Goal: Find contact information: Find contact information

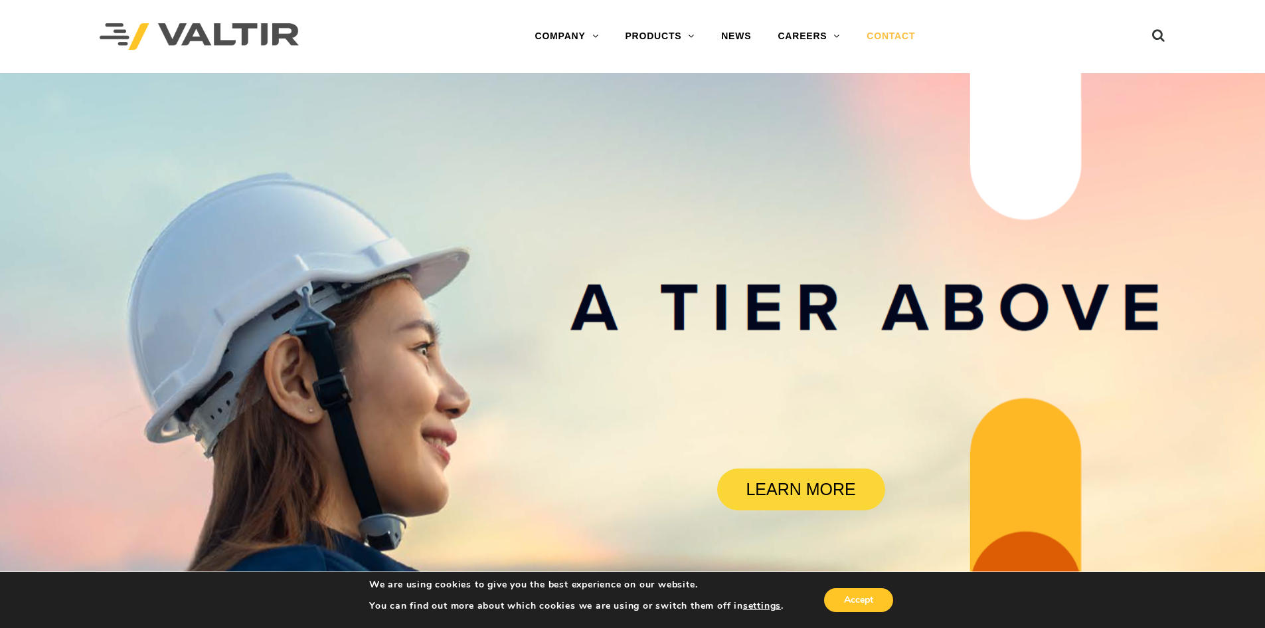
click at [891, 41] on link "CONTACT" at bounding box center [890, 36] width 75 height 27
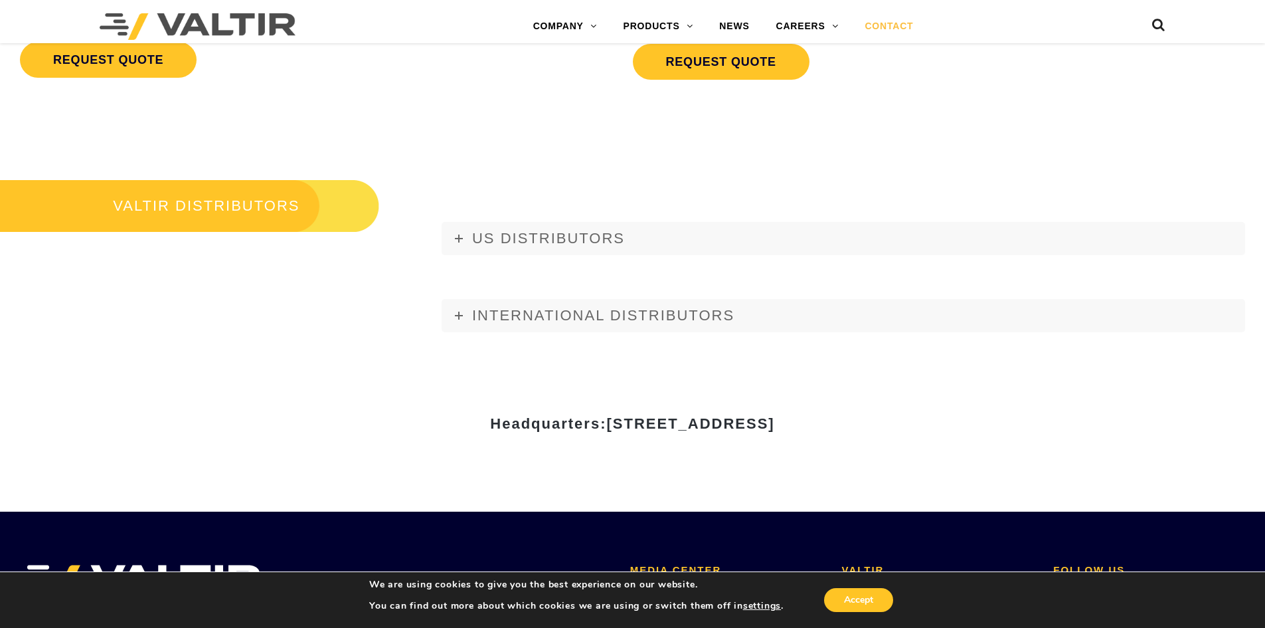
scroll to position [1527, 0]
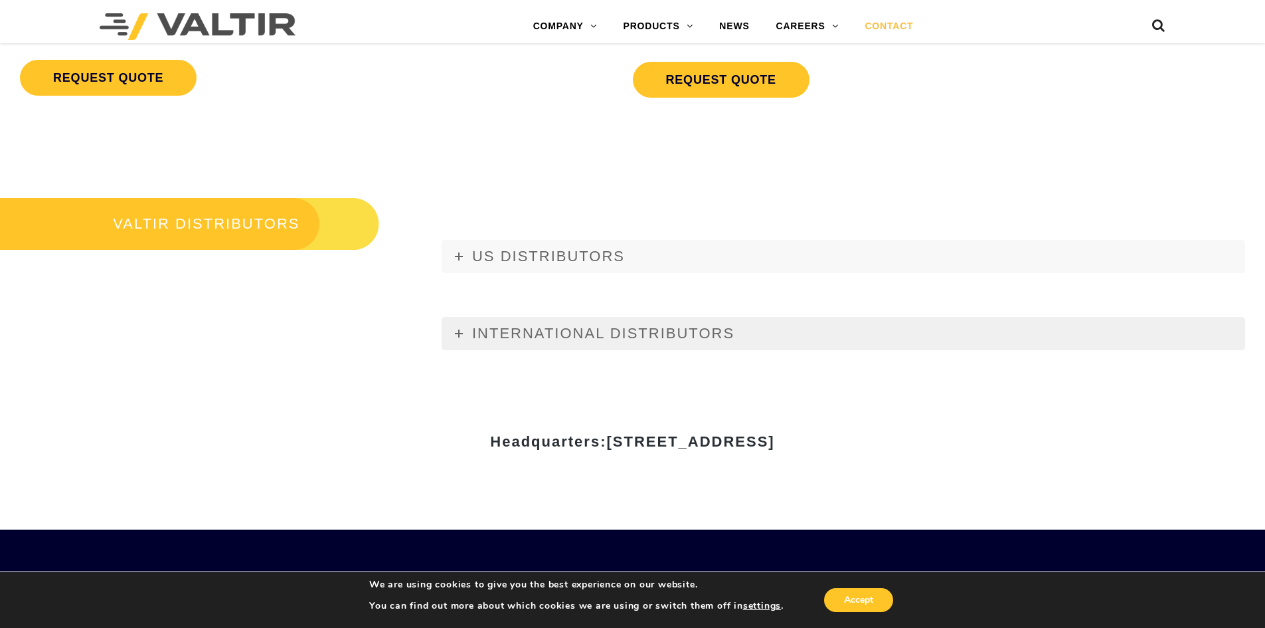
click at [630, 344] on link "INTERNATIONAL DISTRIBUTORS" at bounding box center [844, 333] width 804 height 33
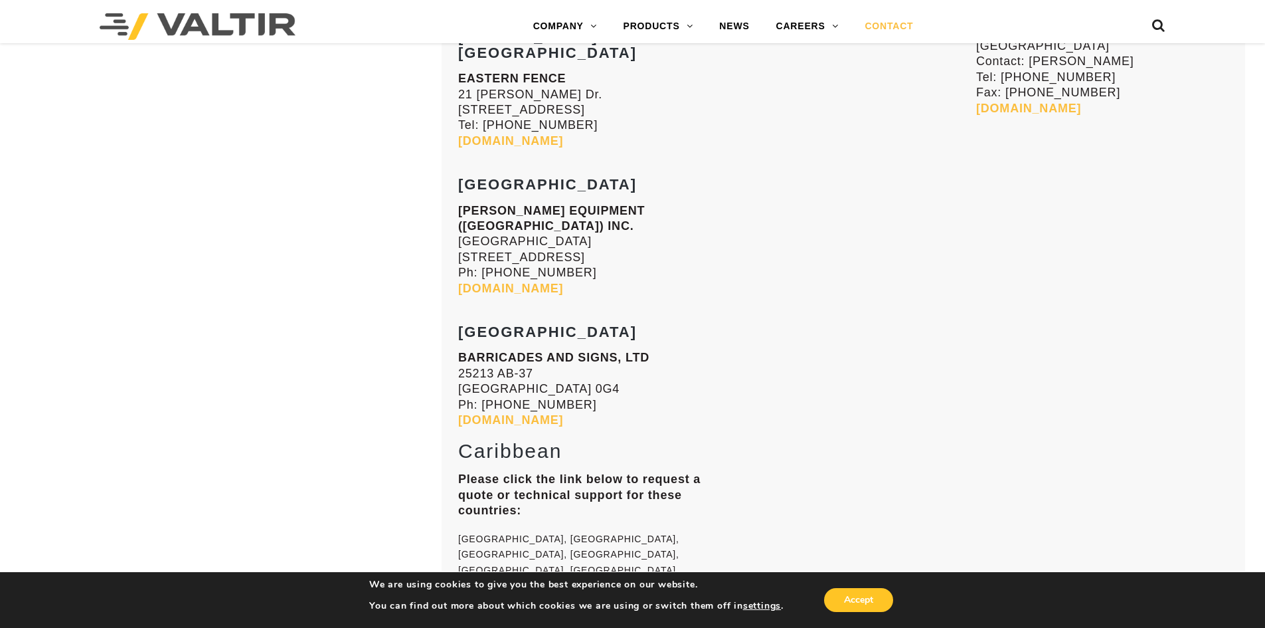
scroll to position [5565, 0]
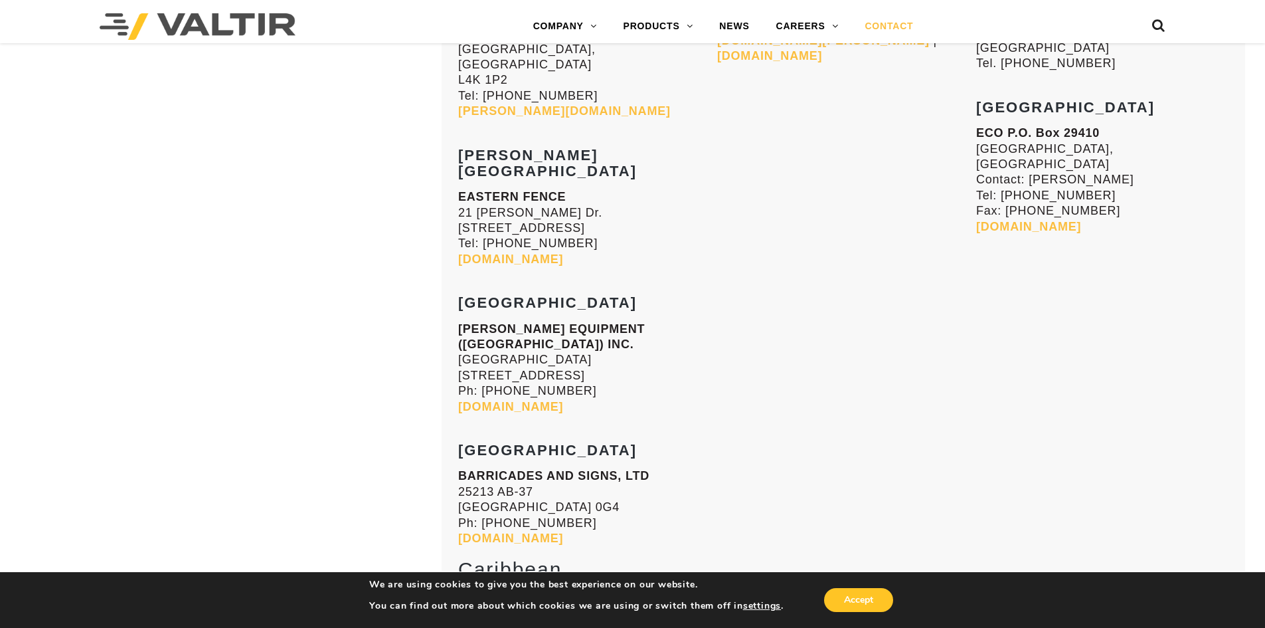
drag, startPoint x: 1261, startPoint y: 509, endPoint x: 1261, endPoint y: 489, distance: 19.9
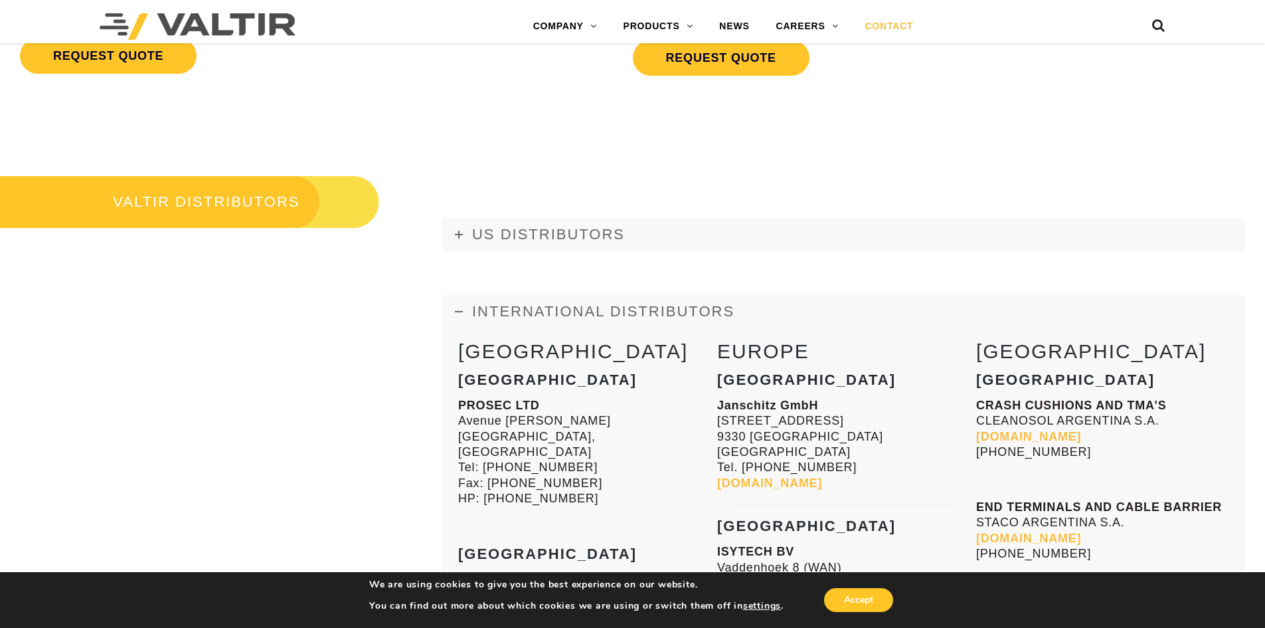
scroll to position [1596, 0]
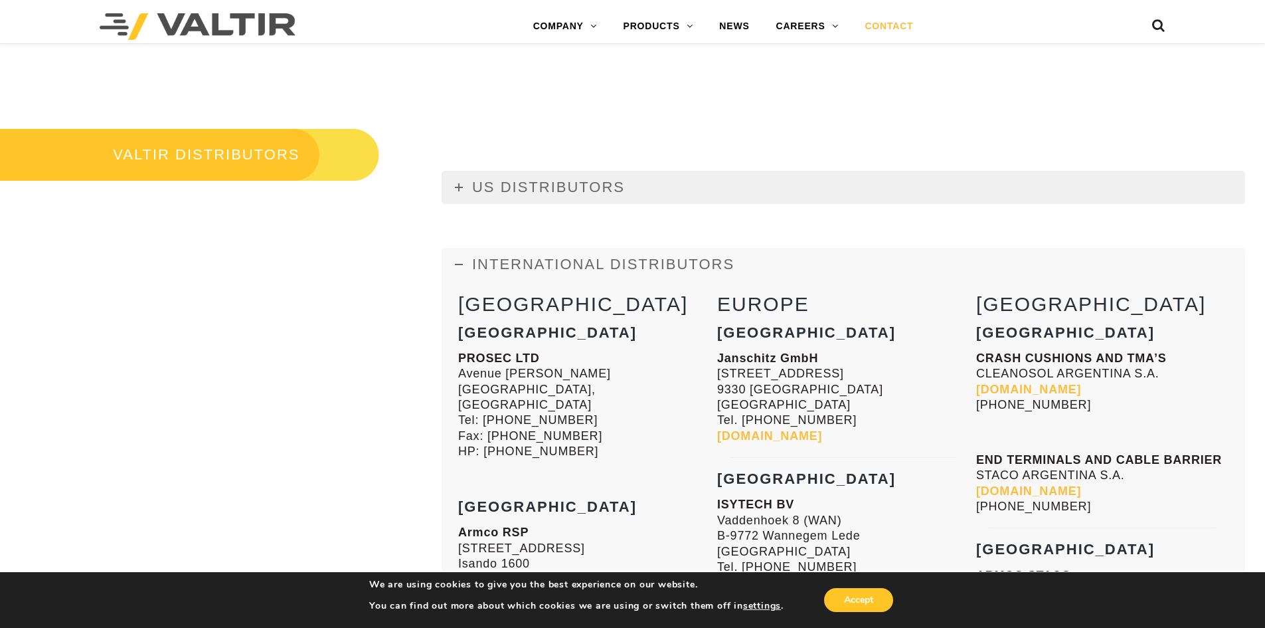
click at [498, 187] on span "US DISTRIBUTORS" at bounding box center [548, 187] width 153 height 17
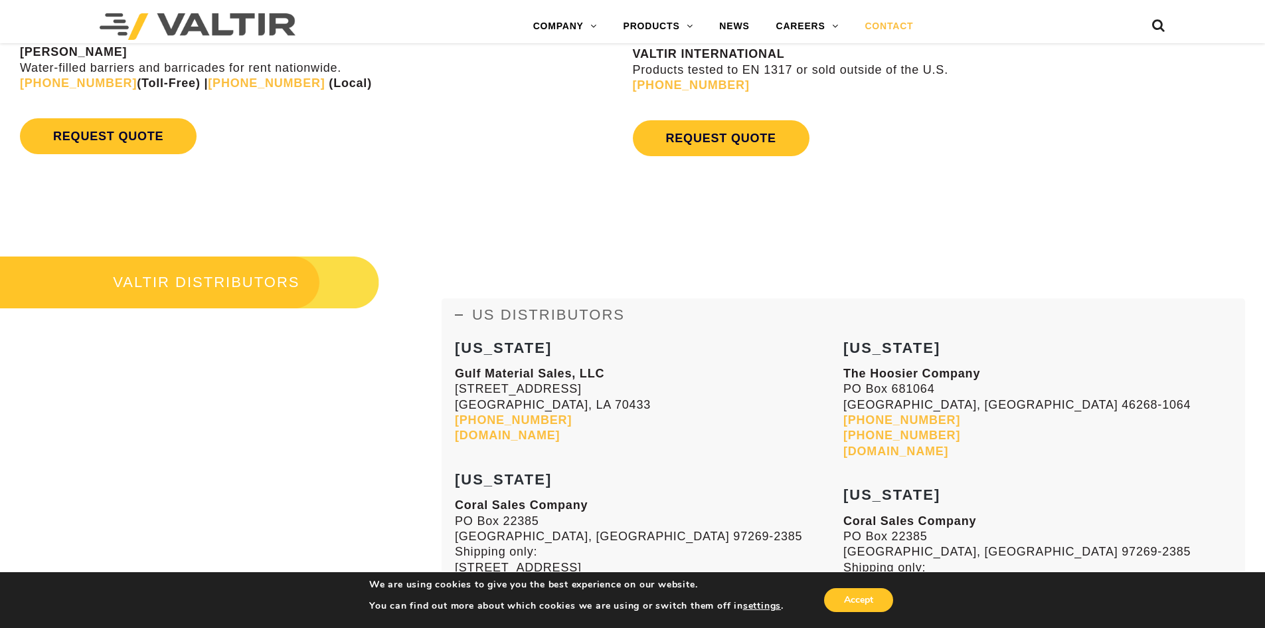
scroll to position [1464, 0]
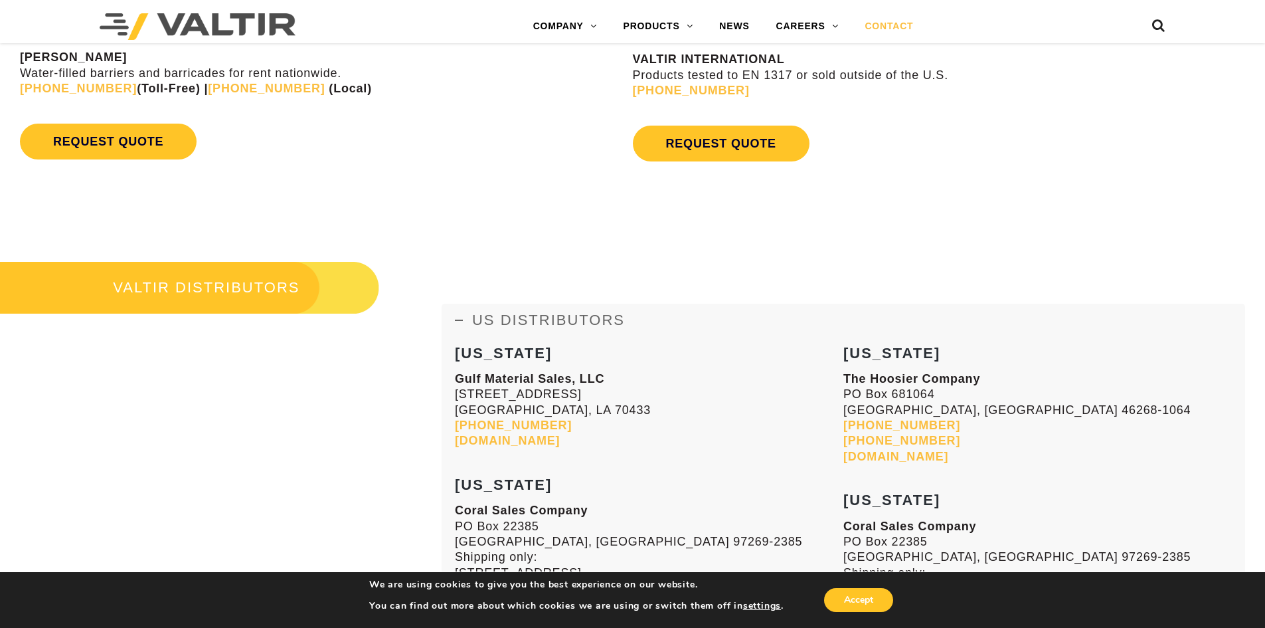
click at [521, 443] on link "[DOMAIN_NAME]" at bounding box center [507, 440] width 105 height 13
